Goal: Find specific page/section

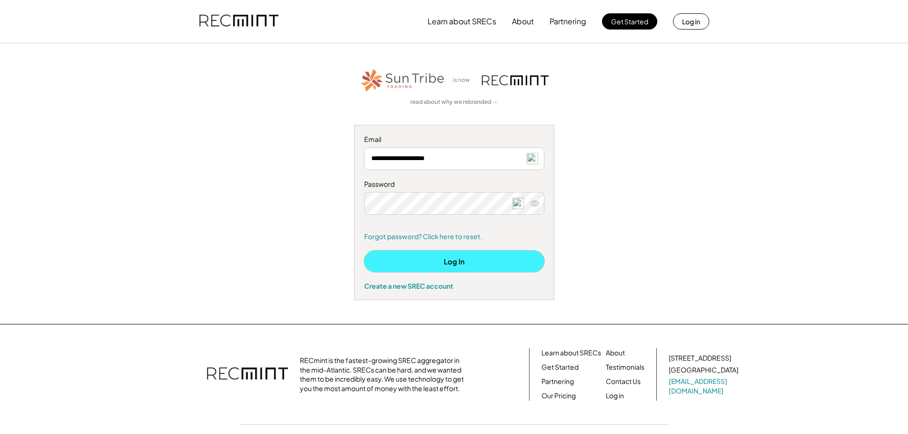
click at [473, 261] on button "Log In" at bounding box center [454, 261] width 180 height 21
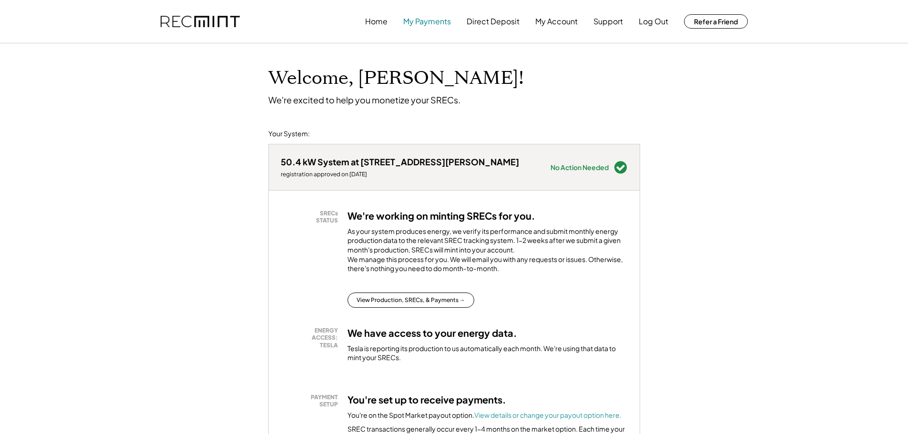
click at [421, 20] on button "My Payments" at bounding box center [427, 21] width 48 height 19
